Goal: Find specific page/section: Find specific page/section

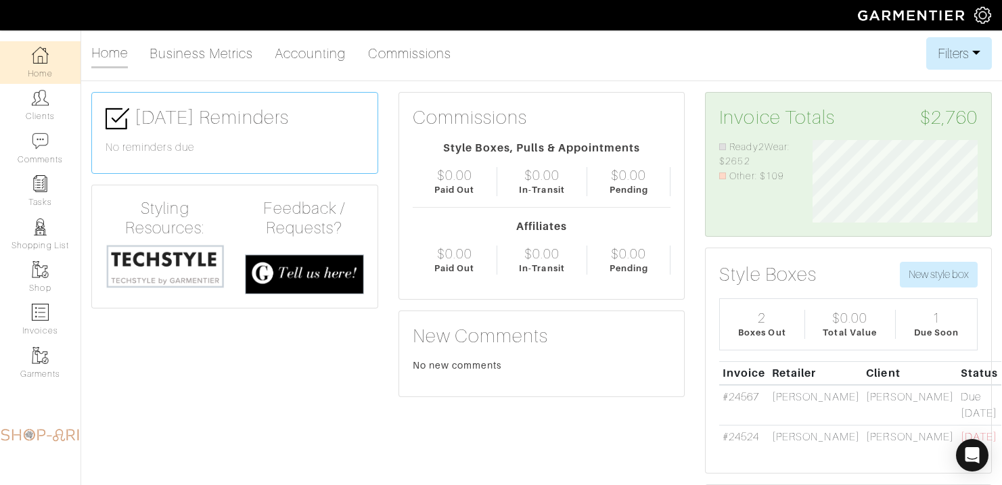
click at [50, 104] on link "Clients" at bounding box center [40, 105] width 81 height 43
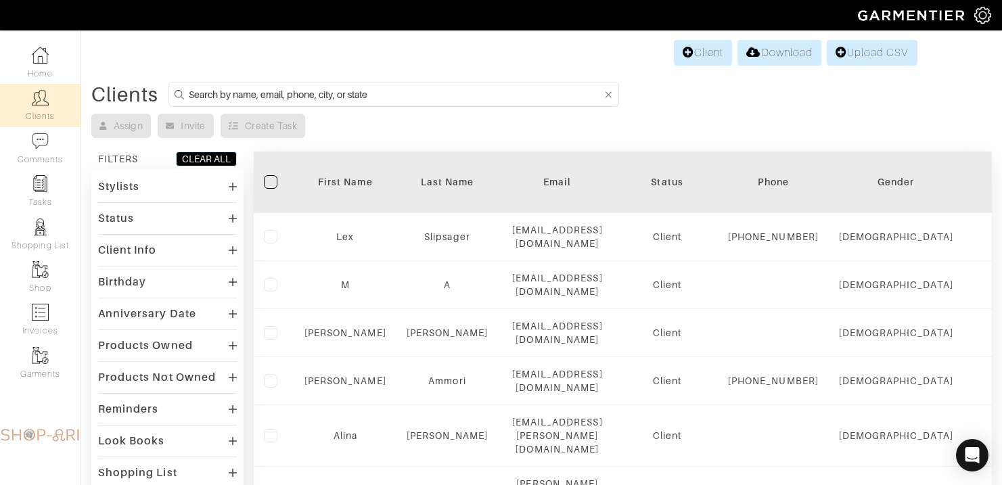
click at [223, 96] on input at bounding box center [396, 94] width 414 height 17
type input "leslie"
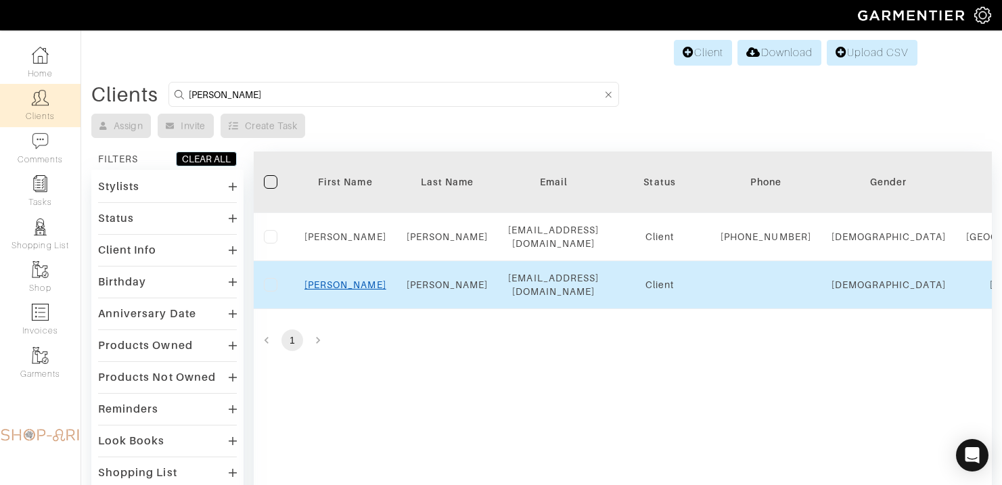
click at [334, 290] on link "Leslie" at bounding box center [346, 285] width 82 height 11
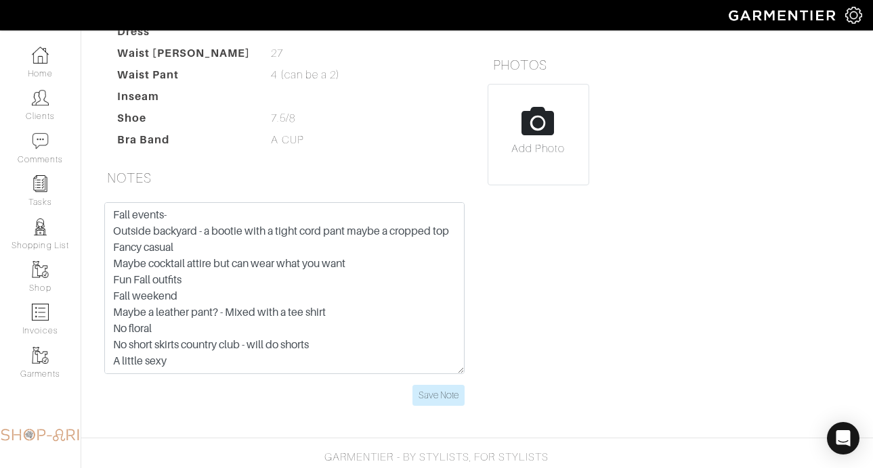
scroll to position [353, 0]
